Goal: Task Accomplishment & Management: Complete application form

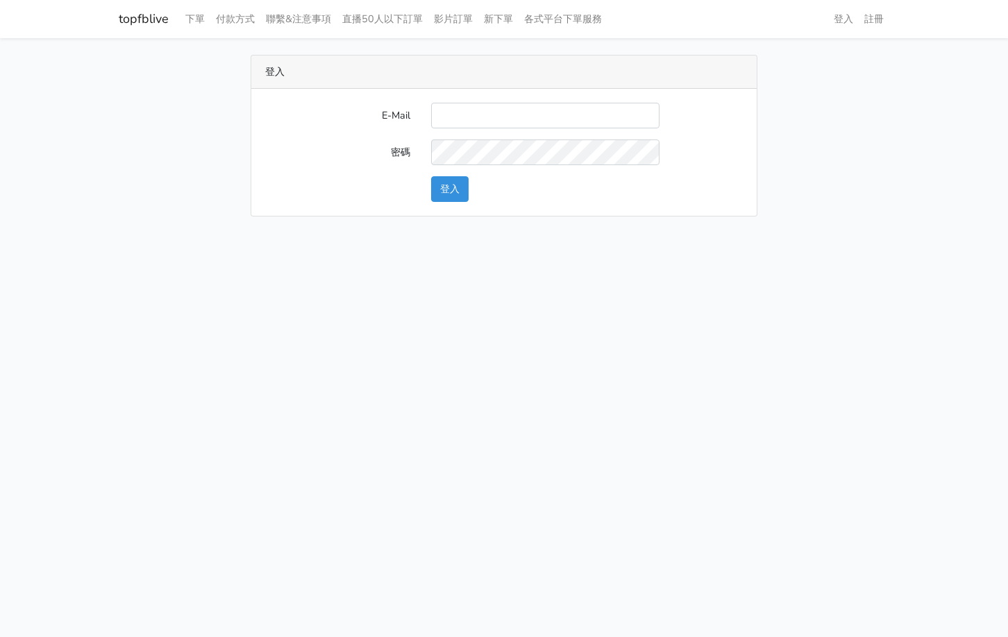
type input "[EMAIL_ADDRESS][PERSON_NAME][DOMAIN_NAME]"
click at [466, 180] on button "登入" at bounding box center [449, 189] width 37 height 26
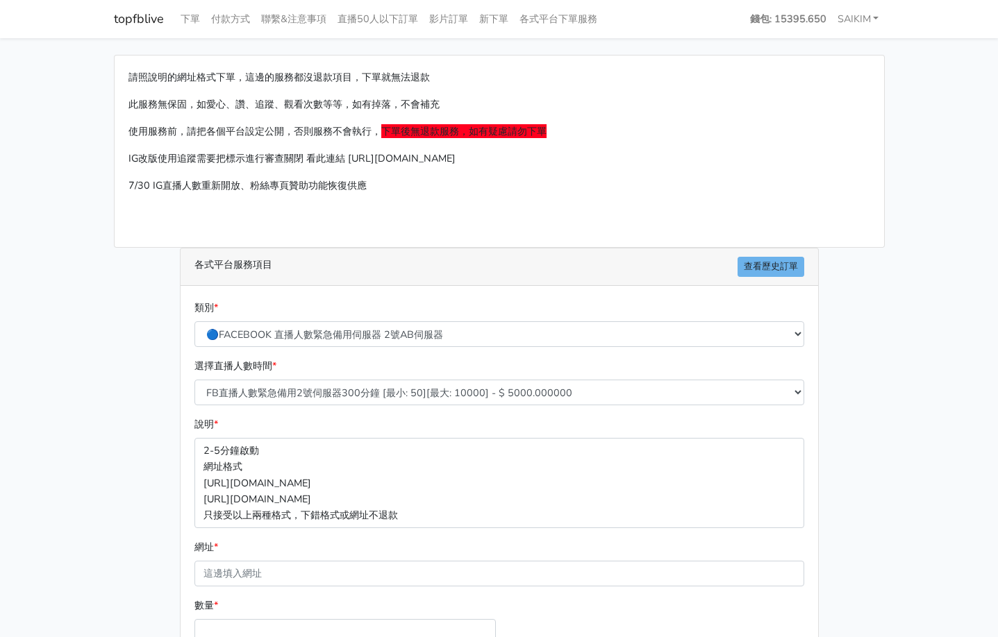
scroll to position [149, 0]
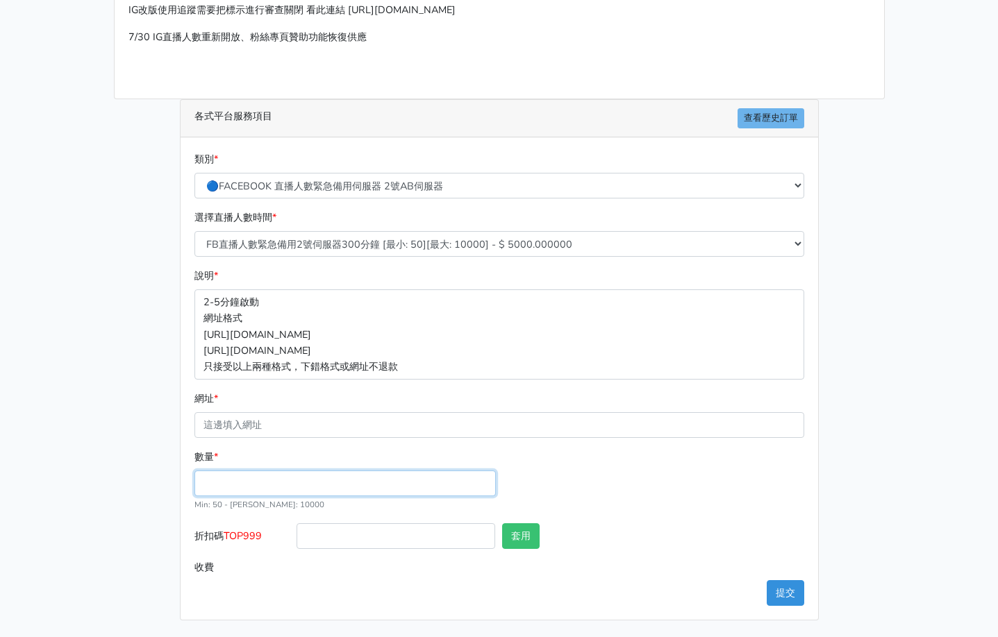
click at [256, 472] on input "數量 *" at bounding box center [344, 484] width 301 height 26
type input "300"
type input "1500.000"
click at [242, 538] on span "TOP999" at bounding box center [243, 536] width 38 height 14
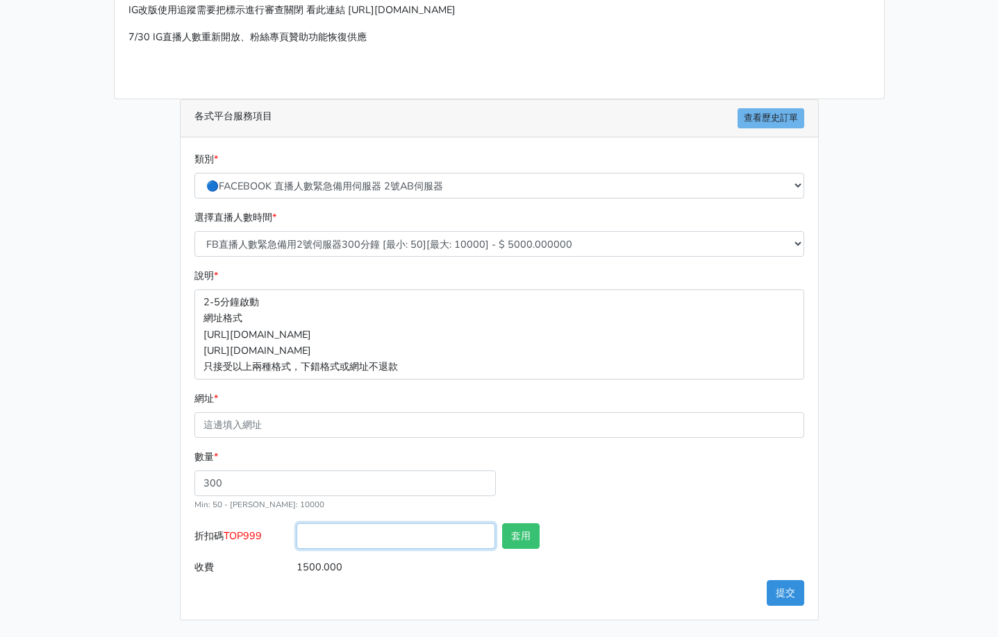
click at [296, 538] on input "折扣碼 TOP999" at bounding box center [395, 537] width 199 height 26
click at [254, 539] on span "TOP999" at bounding box center [243, 536] width 38 height 14
click at [296, 539] on input "折扣碼 TOP999" at bounding box center [395, 537] width 199 height 26
click at [254, 539] on span "TOP999" at bounding box center [243, 536] width 38 height 14
click at [296, 539] on input "折扣碼 TOP999" at bounding box center [395, 537] width 199 height 26
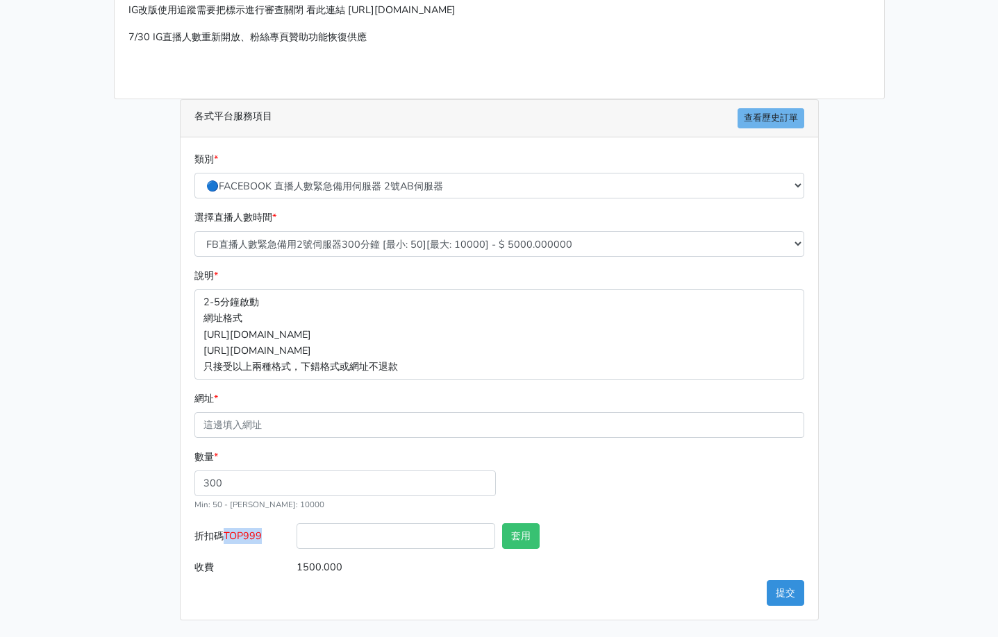
copy span "TOP999"
click at [367, 541] on input "折扣碼 TOP999" at bounding box center [395, 537] width 199 height 26
paste input "TOP999"
type input "TOP456"
click at [534, 530] on button "套用" at bounding box center [520, 537] width 37 height 26
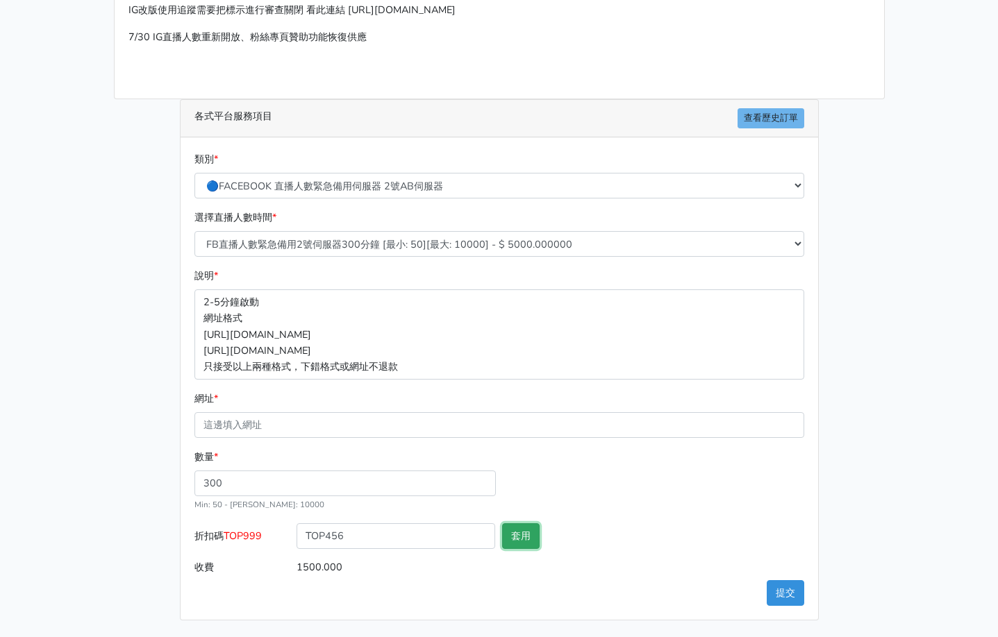
type input "套用成功"
type input "1440.000"
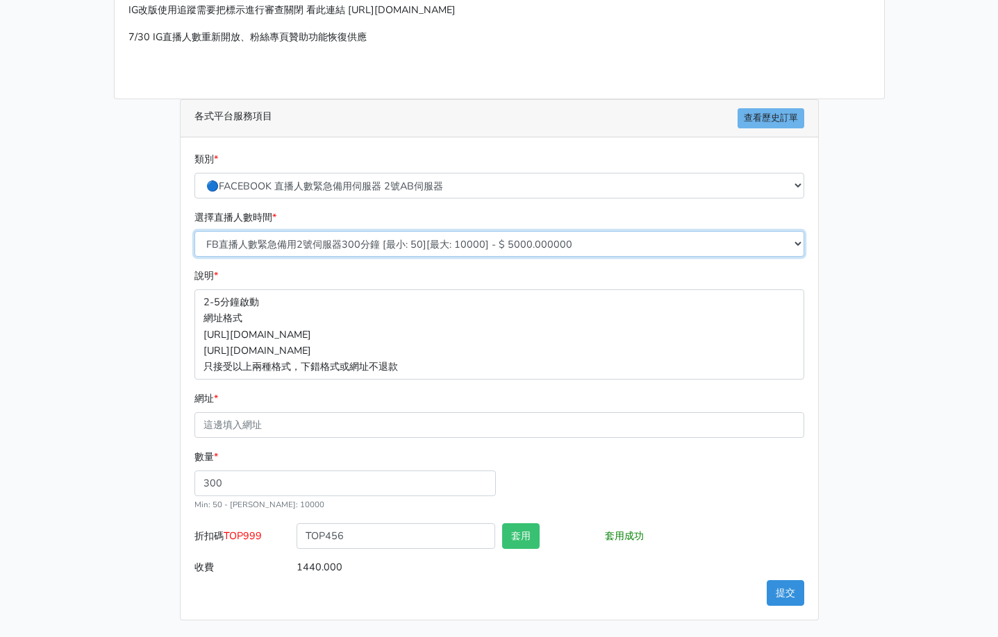
click at [441, 246] on select "FB直播人數緊急備用2號伺服器300分鐘 [最小: 50][最大: 10000] - $ 5000.000000 FB直播人數緊急備用2號伺服器60分鐘 [最…" at bounding box center [499, 244] width 610 height 26
select select "578"
click at [194, 231] on select "FB直播人數緊急備用2號伺服器300分鐘 [最小: 50][最大: 10000] - $ 5000.000000 FB直播人數緊急備用2號伺服器60分鐘 [最…" at bounding box center [499, 244] width 610 height 26
type input "1152.000"
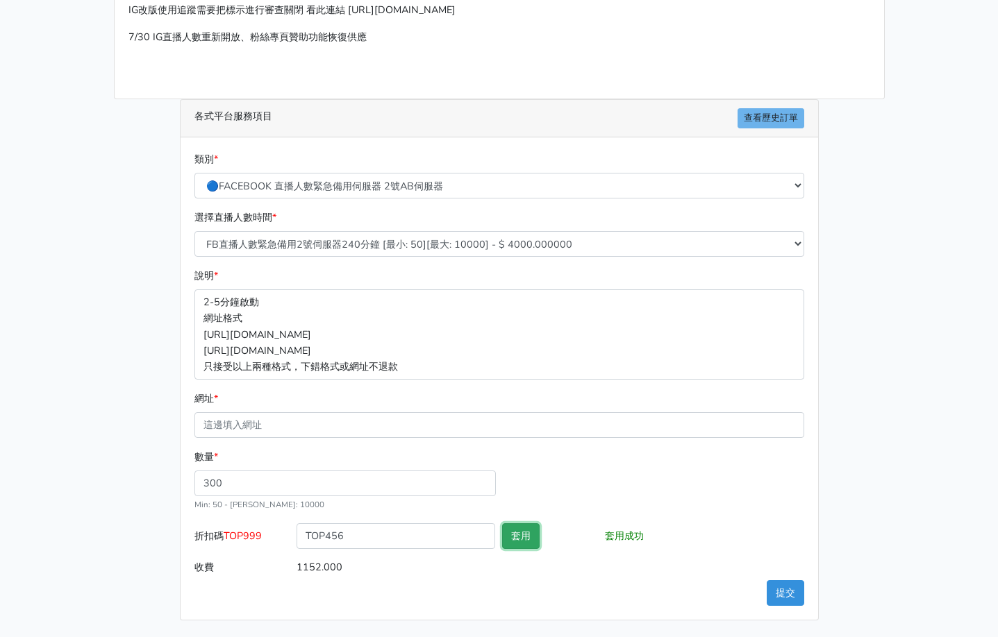
click at [527, 539] on button "套用" at bounding box center [520, 537] width 37 height 26
click at [530, 528] on button "套用" at bounding box center [520, 537] width 37 height 26
click at [539, 551] on div "套用" at bounding box center [550, 539] width 103 height 31
click at [350, 430] on input "網址 *" at bounding box center [499, 425] width 610 height 26
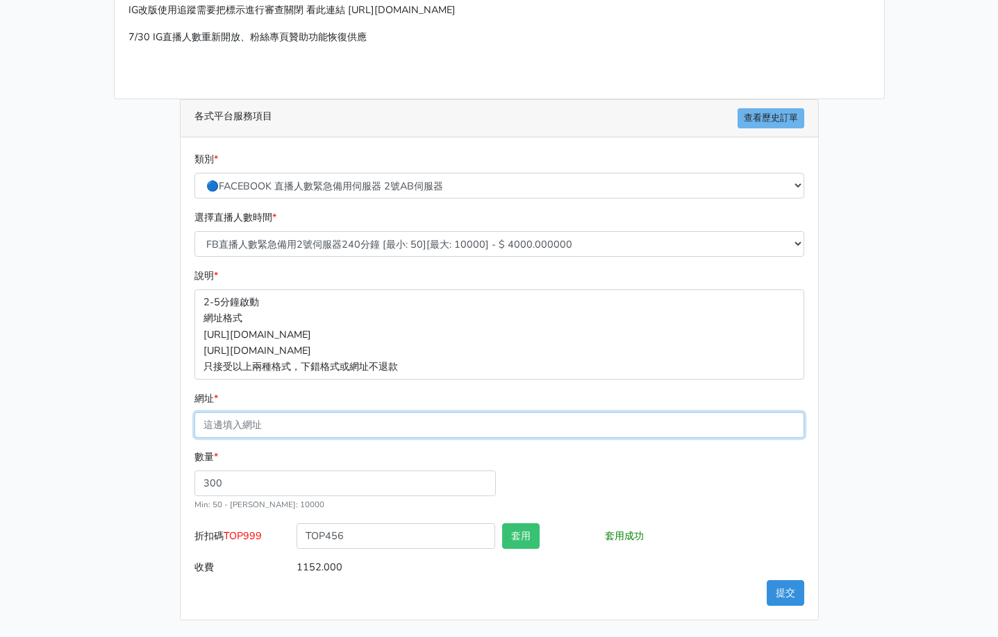
paste input "[URL][DOMAIN_NAME][DOMAIN_NAME]"
type input "[URL][DOMAIN_NAME][DOMAIN_NAME]"
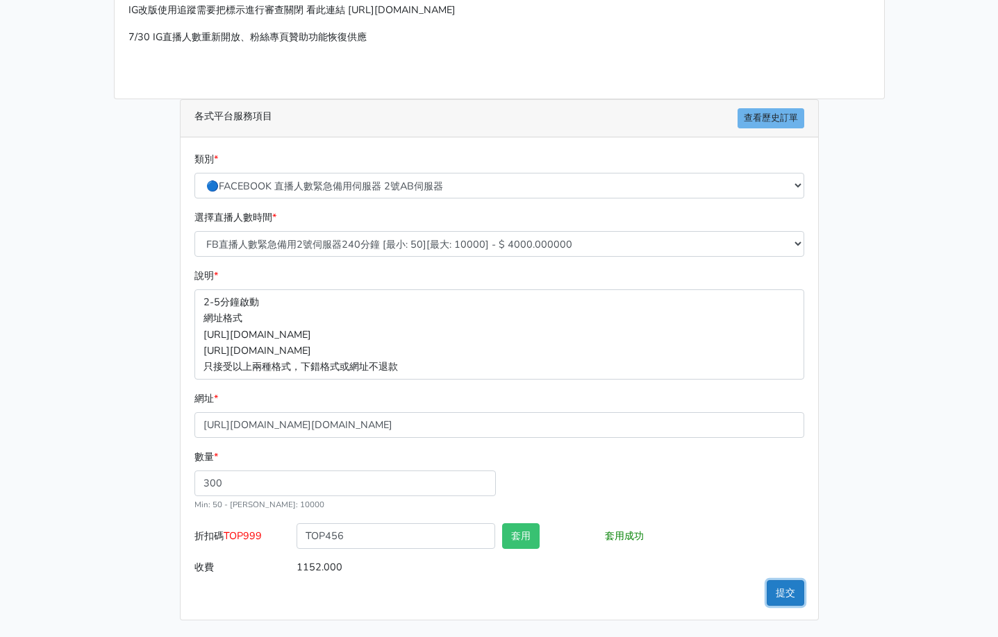
click at [779, 587] on button "提交" at bounding box center [785, 593] width 37 height 26
